Goal: Check status: Check status

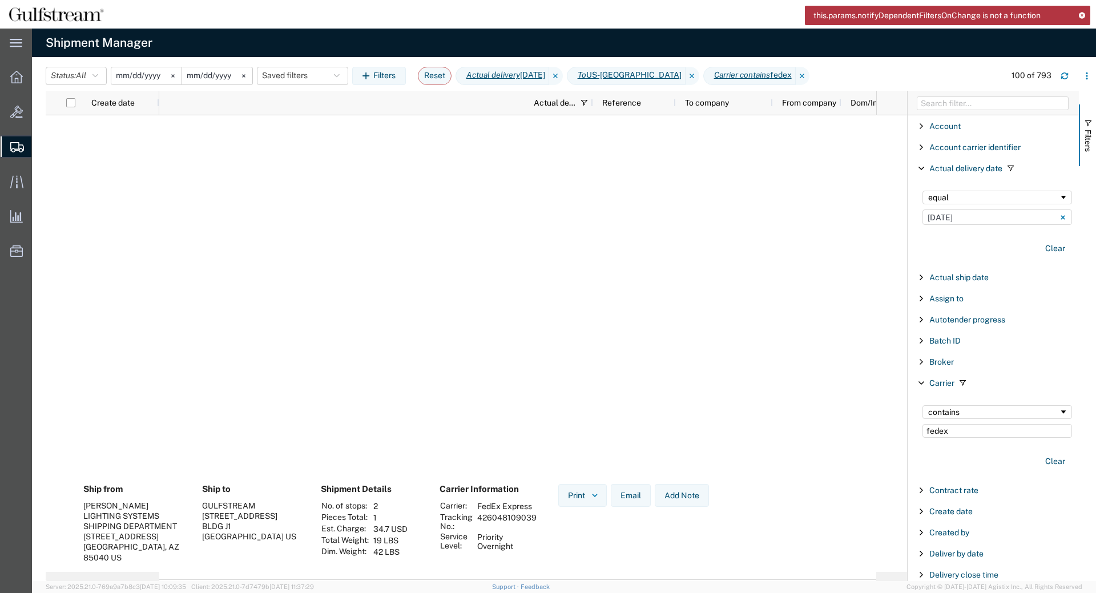
scroll to position [0, 510]
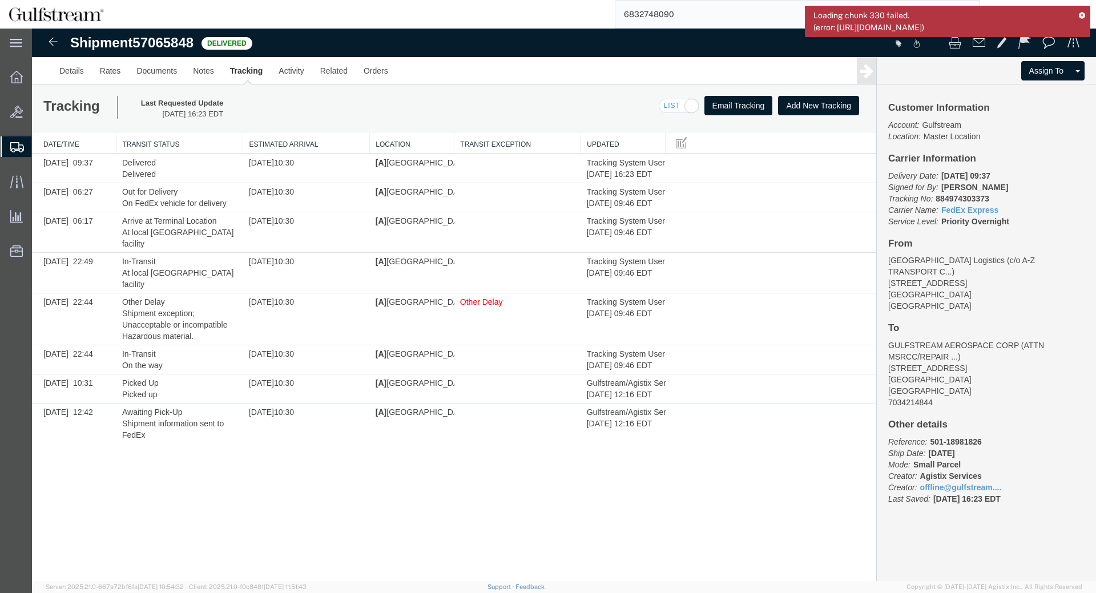
type input "6832748090"
click at [1083, 15] on icon at bounding box center [1081, 15] width 8 height 6
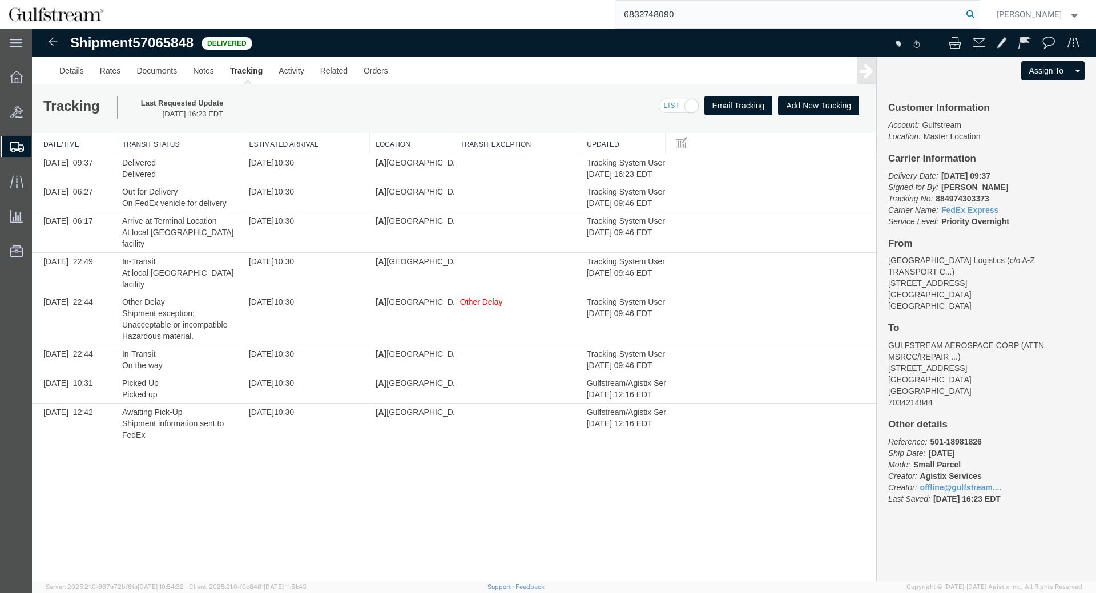
click at [973, 17] on icon at bounding box center [970, 14] width 16 height 16
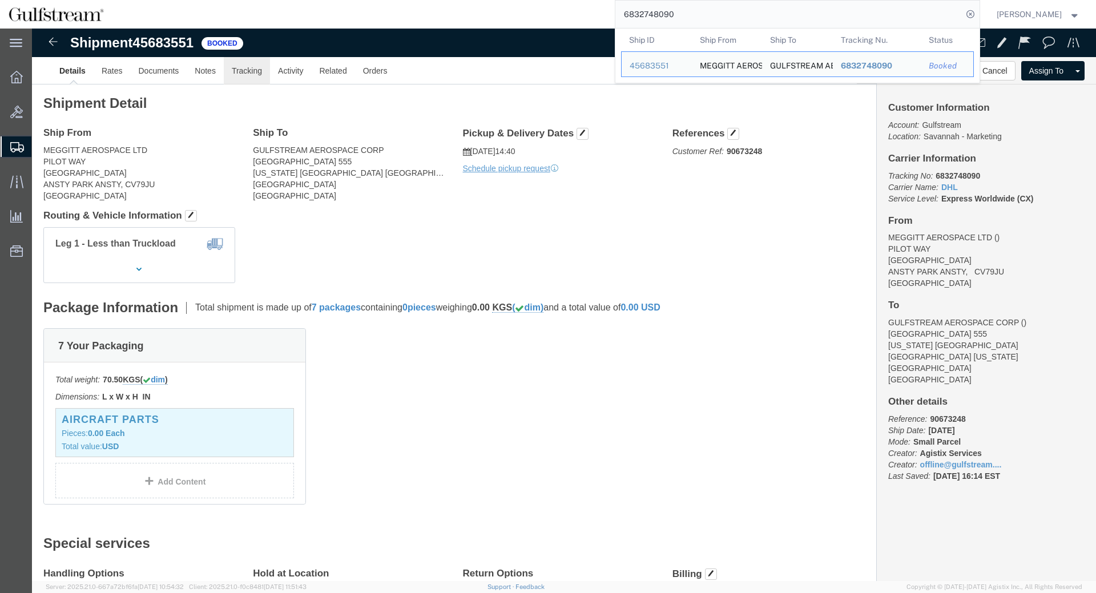
click link "Tracking"
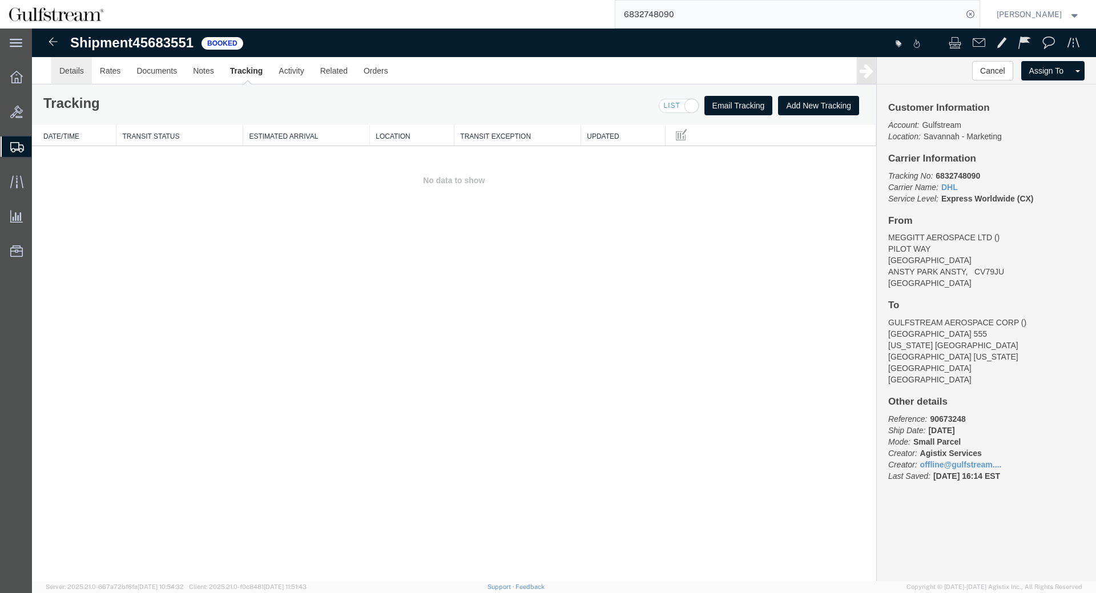
click at [60, 78] on link "Details" at bounding box center [71, 70] width 41 height 27
